Goal: Find specific page/section: Find specific page/section

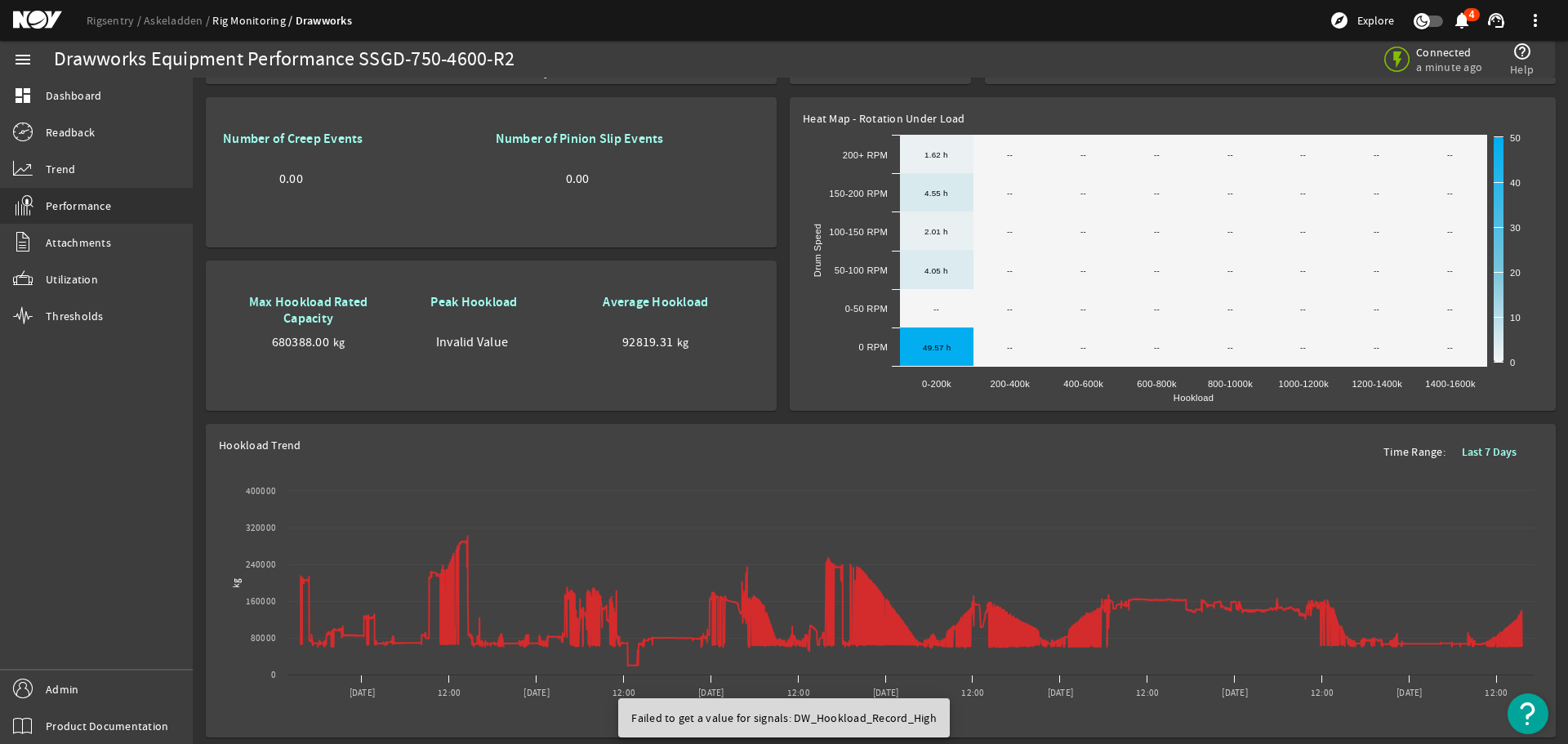
scroll to position [947, 0]
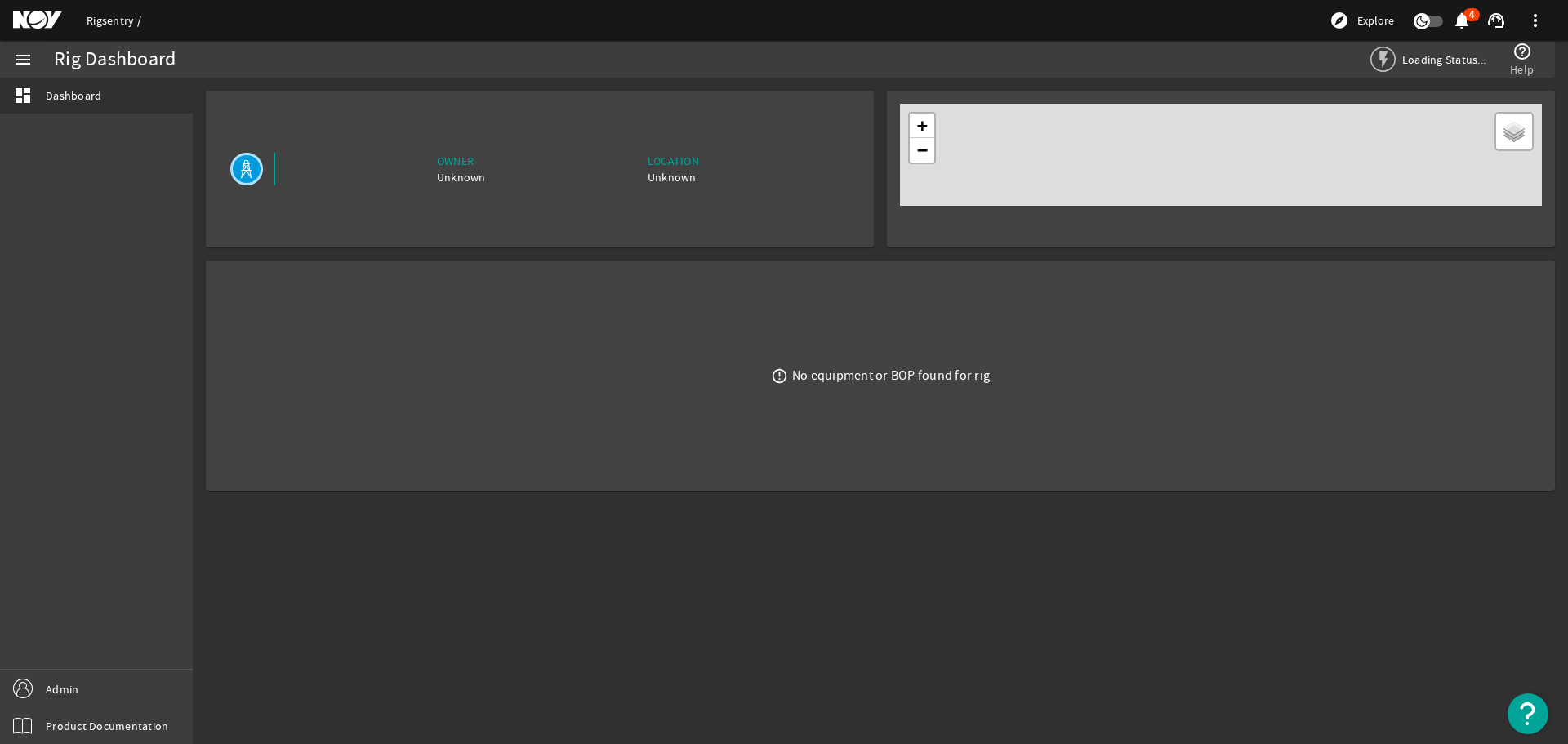
click at [116, 17] on link "Rigsentry" at bounding box center [114, 20] width 55 height 14
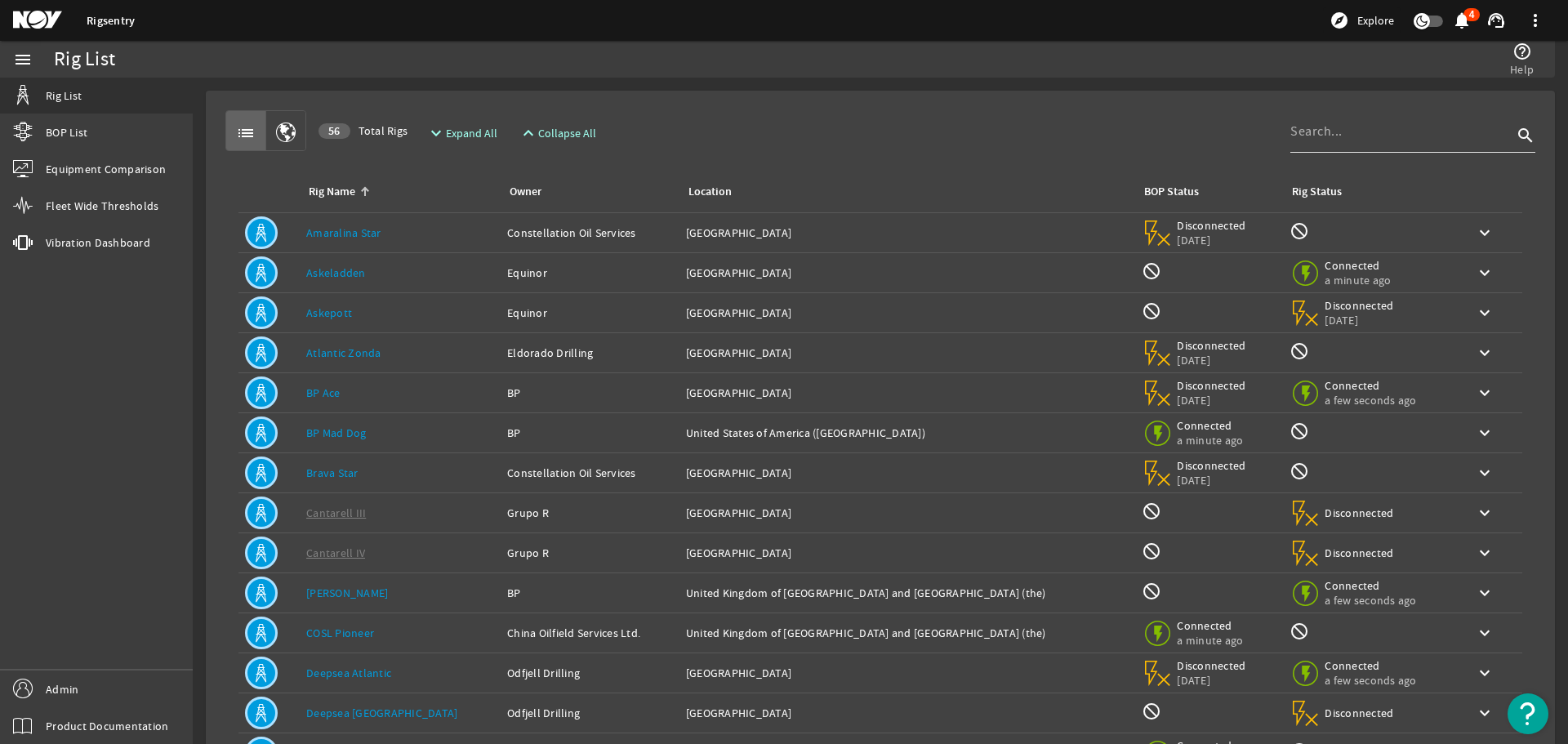
click at [1321, 141] on input at bounding box center [1401, 131] width 222 height 19
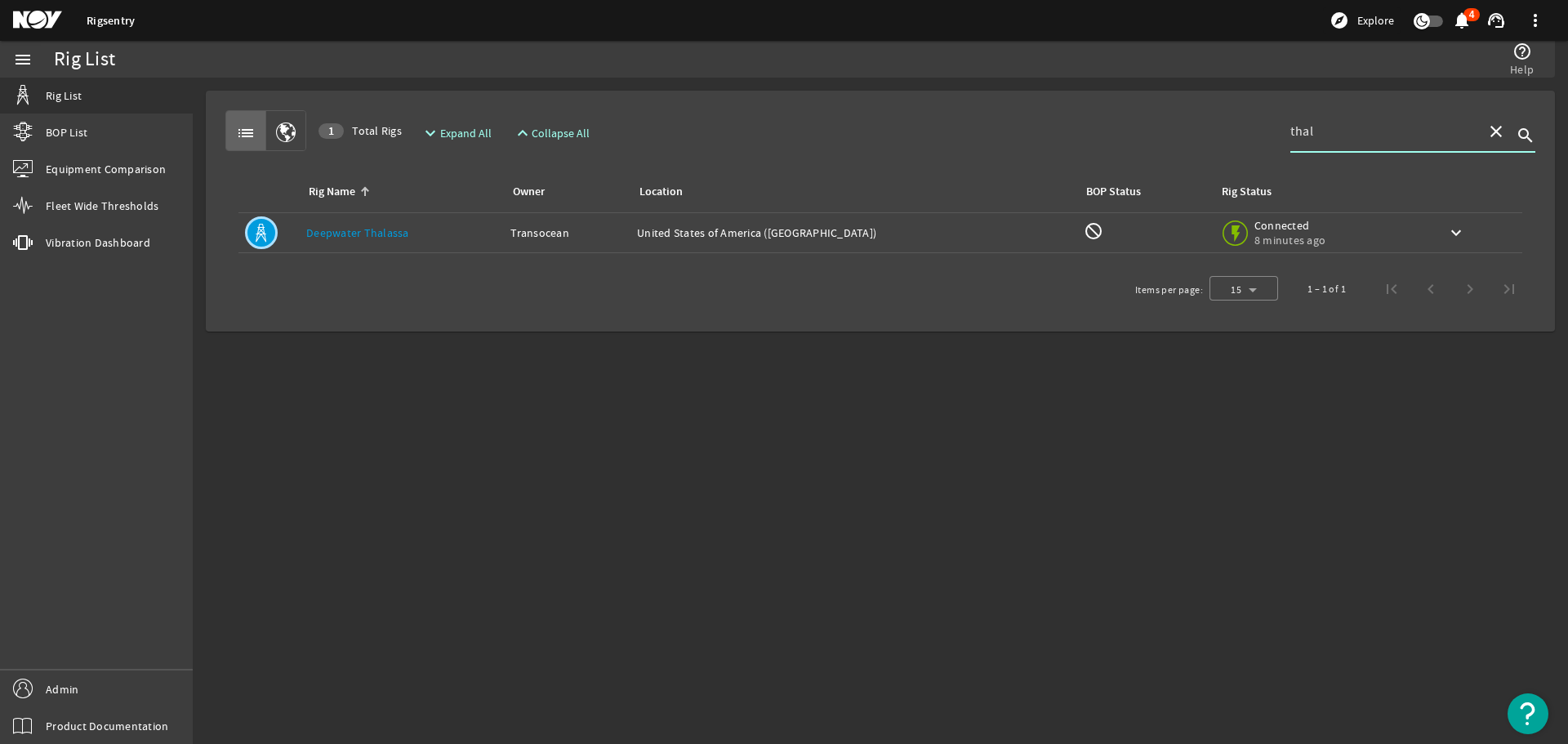
type input "thal"
click at [351, 228] on link "Deepwater Thalassa" at bounding box center [357, 232] width 103 height 14
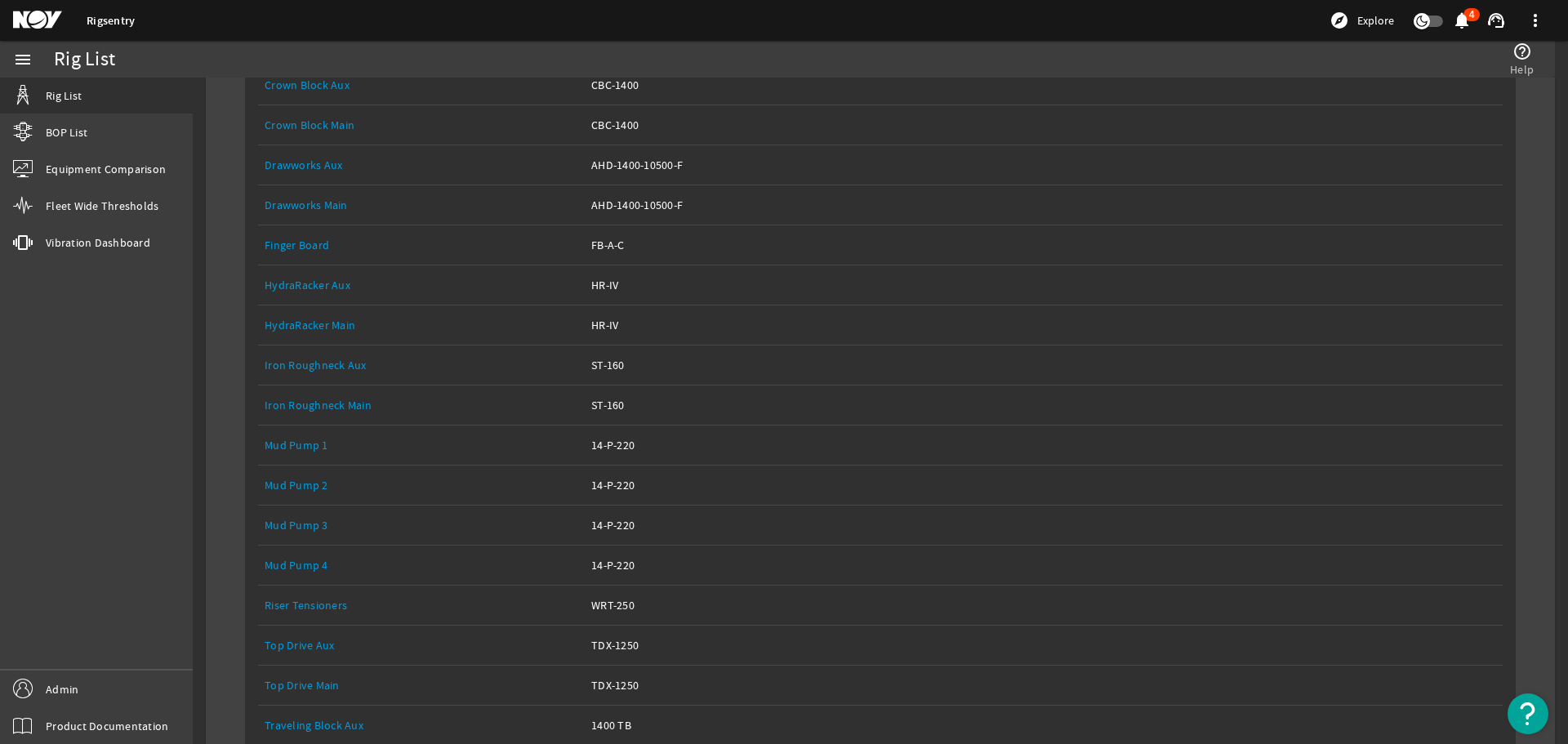
scroll to position [263, 0]
